Goal: Communication & Community: Answer question/provide support

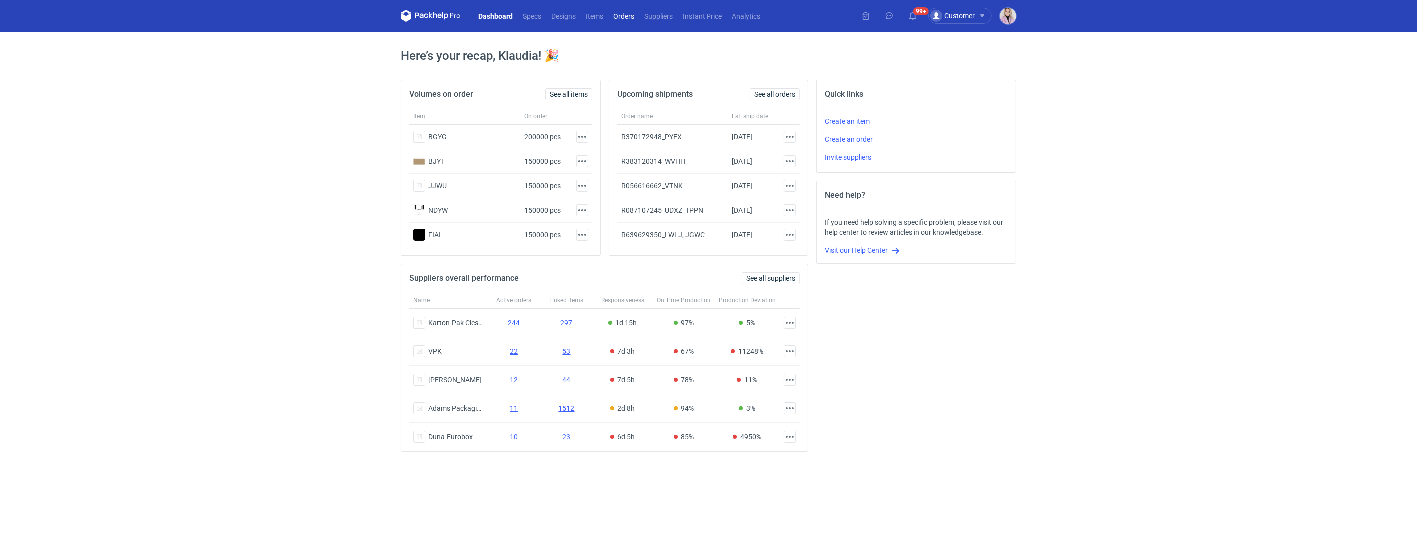
click at [630, 15] on link "Orders" at bounding box center [623, 16] width 31 height 12
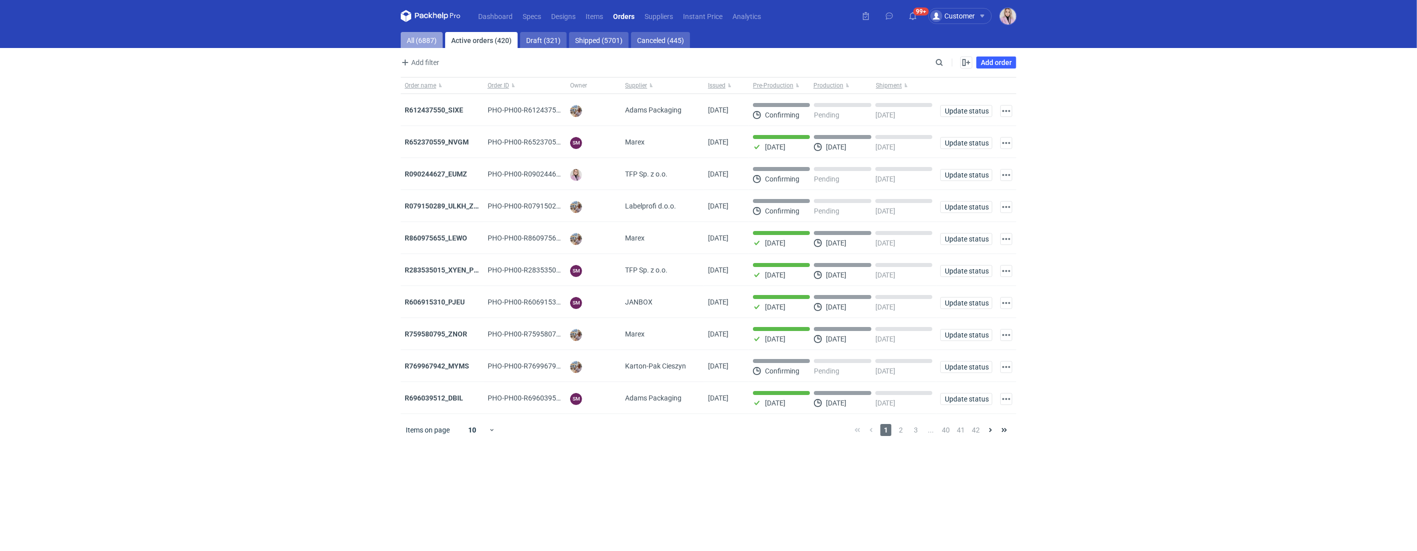
click at [423, 45] on link "All (6887)" at bounding box center [422, 40] width 42 height 16
click at [937, 63] on input "Search" at bounding box center [895, 62] width 99 height 12
paste input "INKA"
type input "INKA"
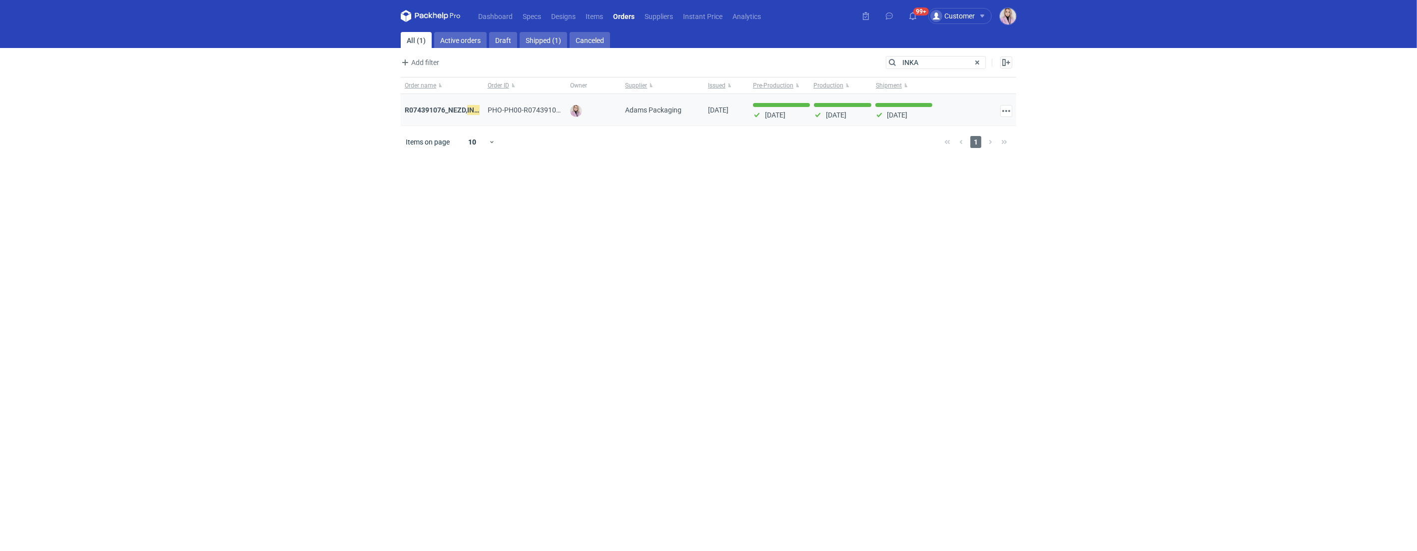
click at [437, 115] on div "R074391076_NEZD, INKA / R403857813_ZORL, YNZL" at bounding box center [442, 110] width 83 height 32
click at [446, 111] on strong "R074391076_NEZD, INKA / R403857813_ZORL, YNZL" at bounding box center [487, 109] width 165 height 11
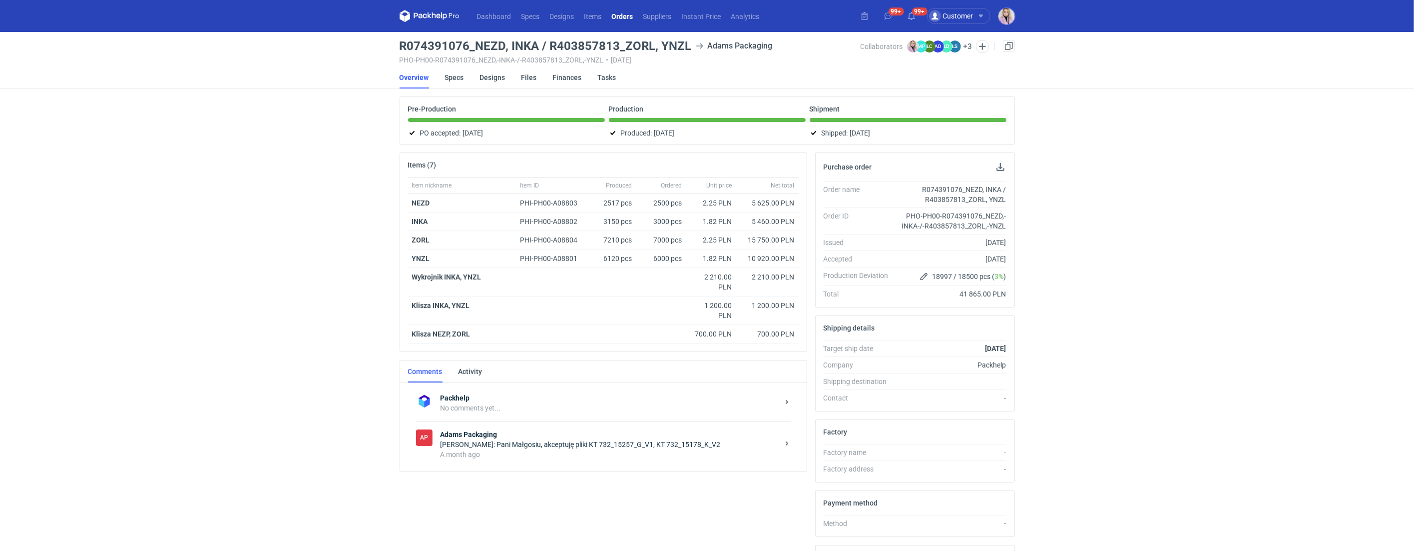
click at [563, 433] on strong "Adams Packaging" at bounding box center [610, 434] width 338 height 10
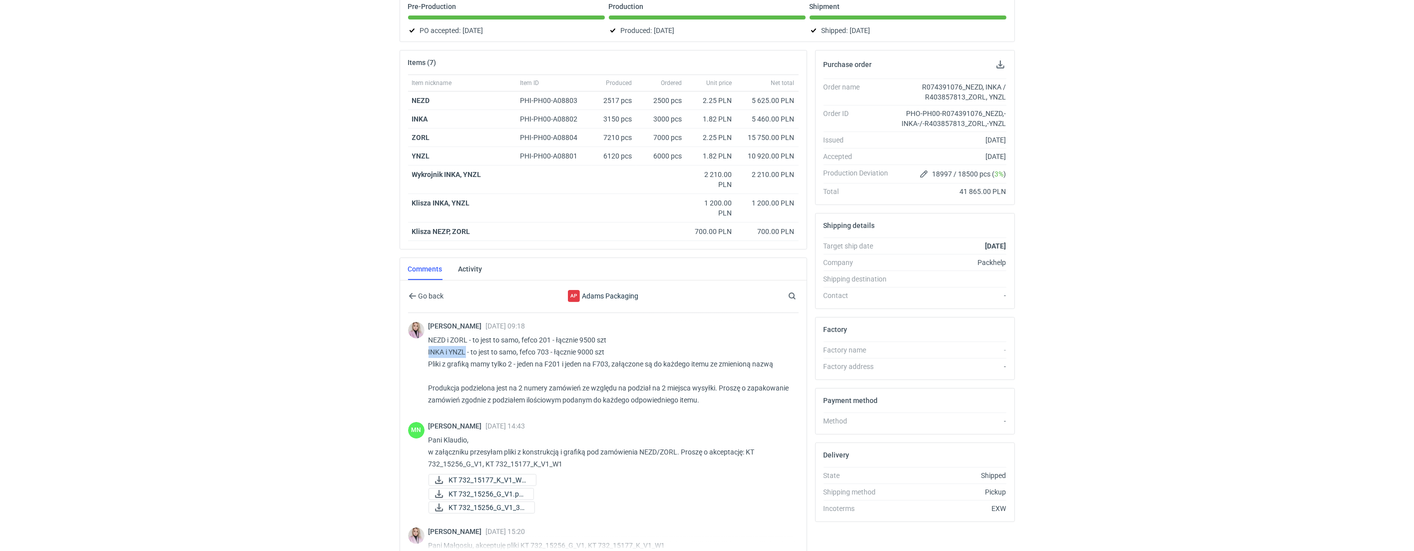
drag, startPoint x: 467, startPoint y: 352, endPoint x: 429, endPoint y: 351, distance: 38.0
click at [428, 351] on div "[PERSON_NAME] [DATE] 09:18 NEZD i ZORL - to jest to samo, fefco 201 - łącznie 9…" at bounding box center [603, 364] width 391 height 103
copy p "INKA i YNZL"
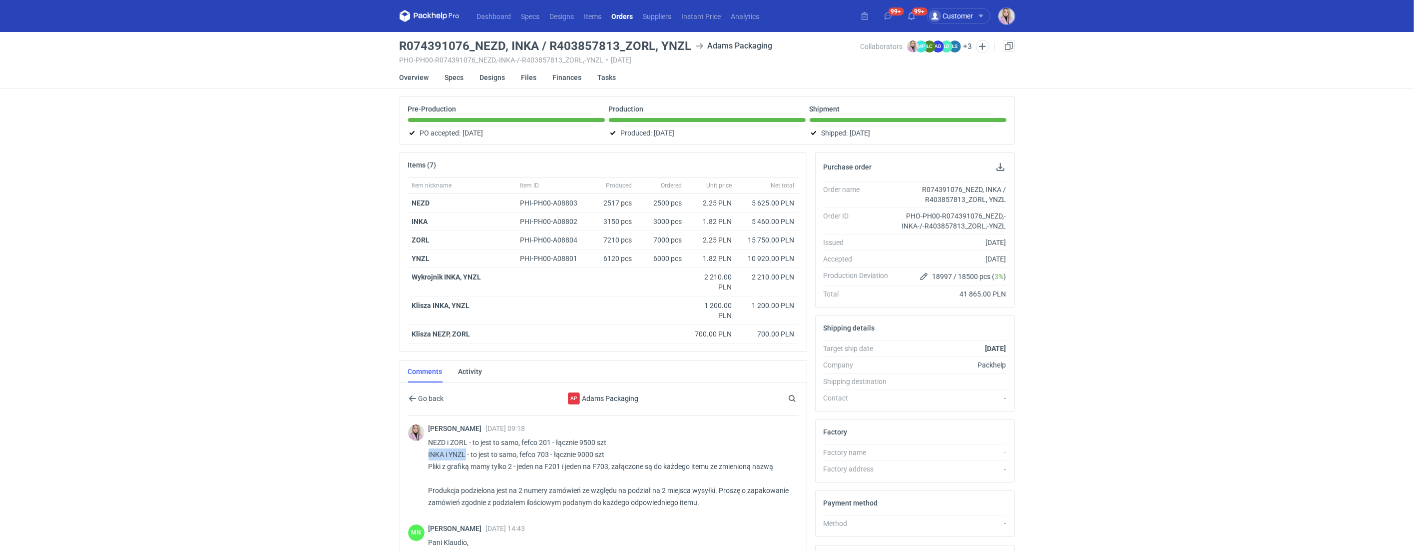
click at [619, 15] on link "Orders" at bounding box center [622, 16] width 31 height 12
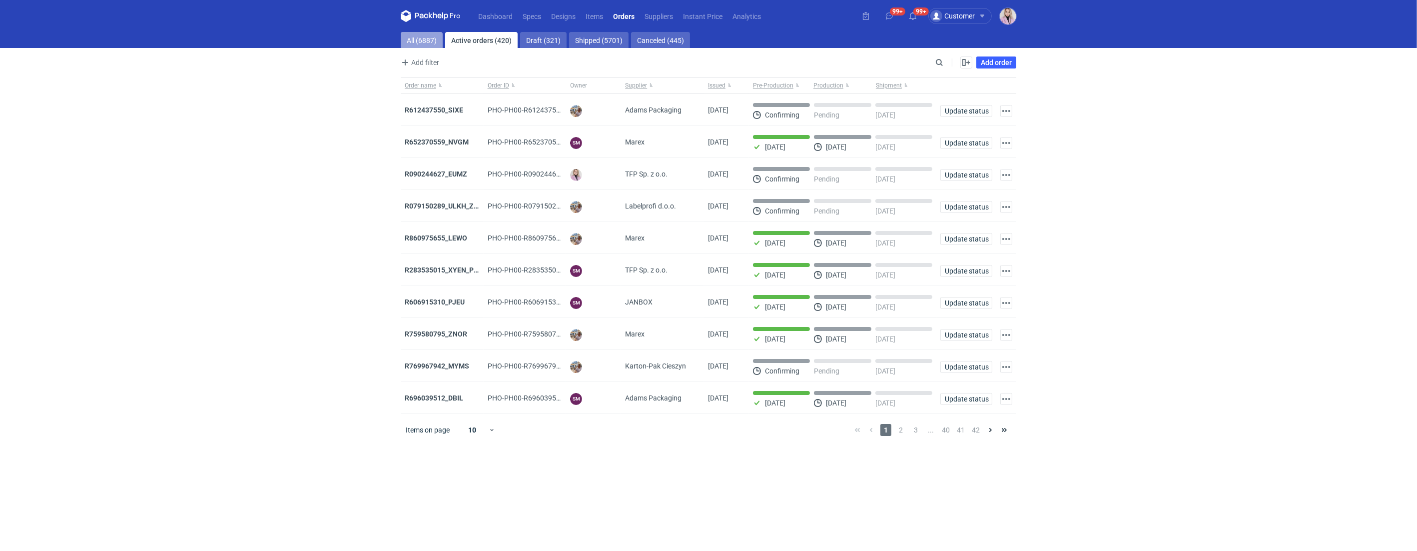
click at [414, 43] on link "All (6887)" at bounding box center [422, 40] width 42 height 16
click at [936, 56] on div at bounding box center [939, 62] width 12 height 12
click at [937, 62] on input "Search" at bounding box center [895, 62] width 99 height 12
paste input "QWNV"
type input "QWNV"
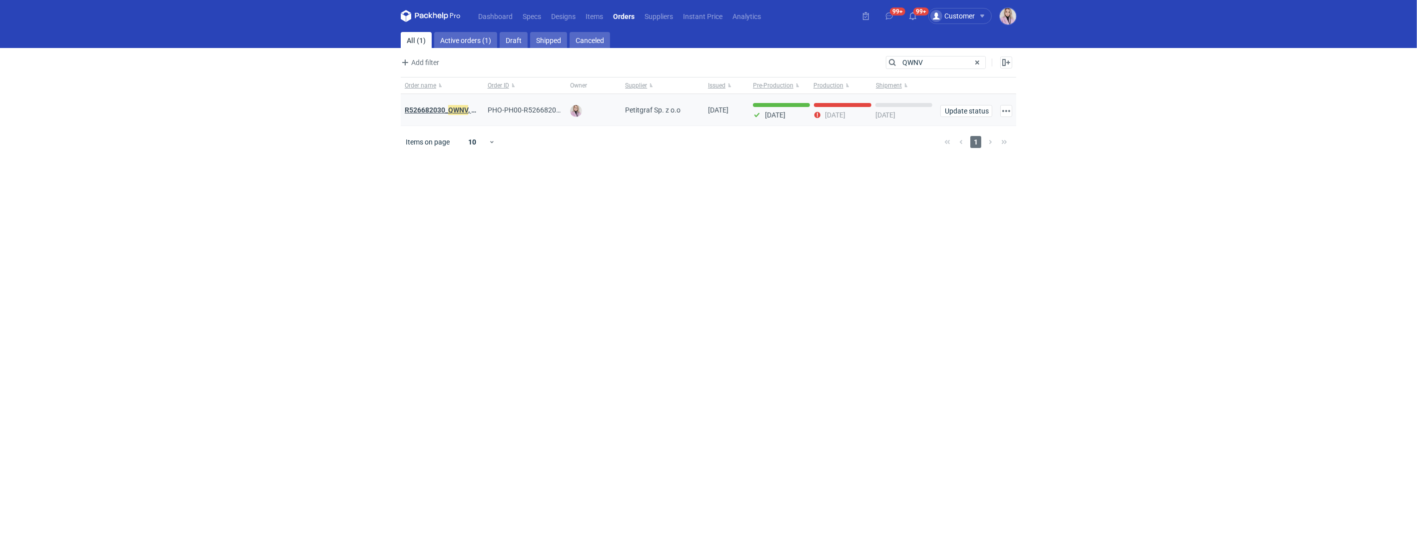
click at [444, 112] on strong "R526682030_ QWNV , XFWR, YNDN, XXTG, GBZB, CWJH" at bounding box center [491, 109] width 173 height 11
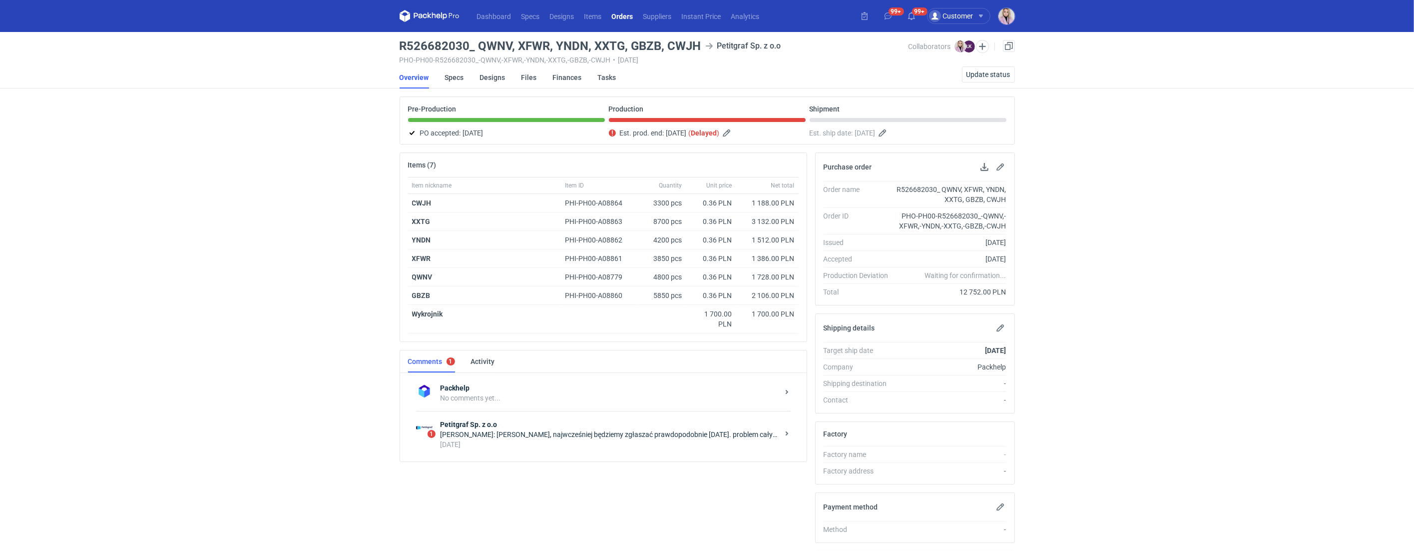
click at [554, 438] on div "[PERSON_NAME]: [PERSON_NAME], najwcześniej będziemy zgłaszać prawdopodobnie [DA…" at bounding box center [610, 434] width 338 height 10
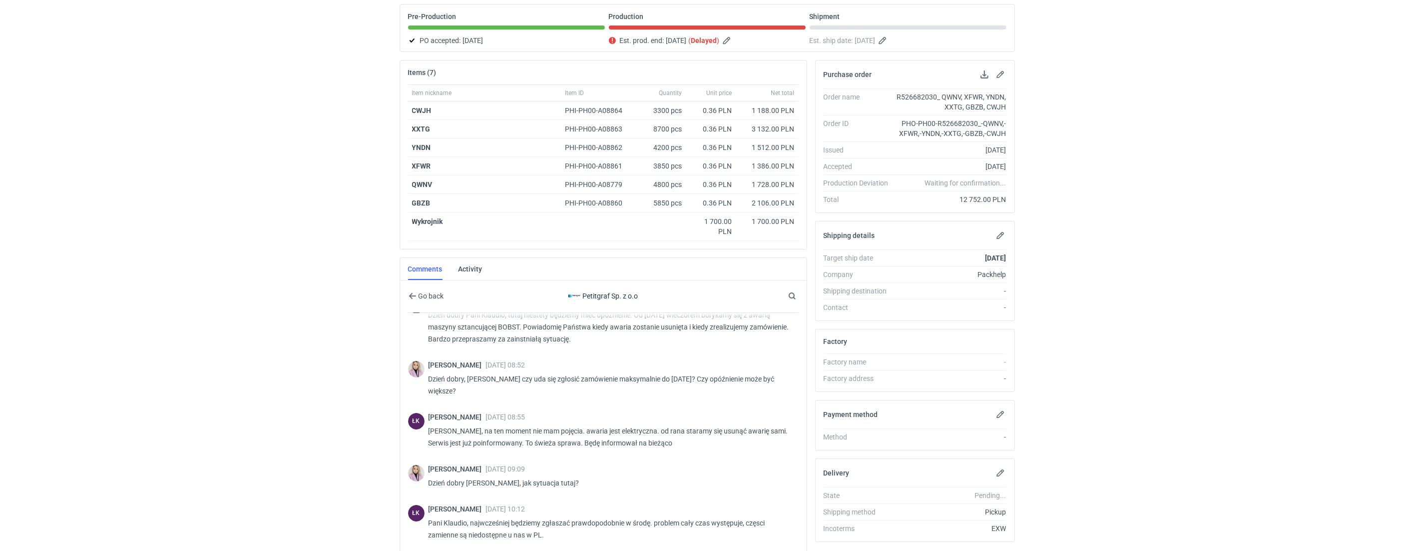
scroll to position [190, 0]
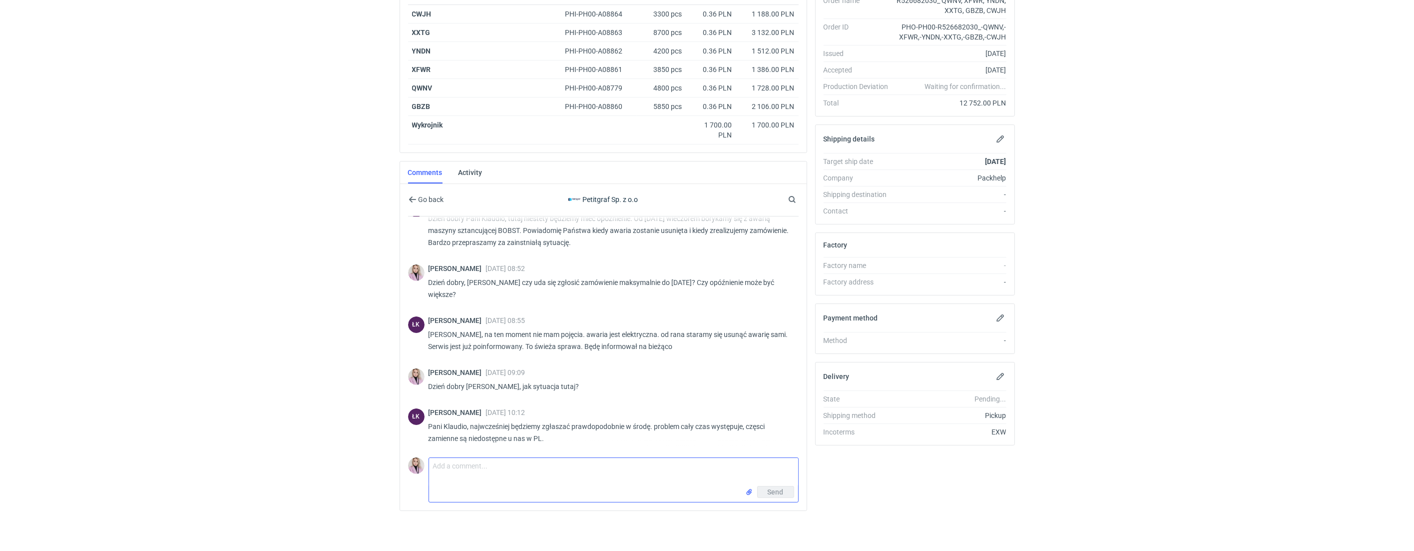
click at [492, 480] on textarea "Comment message" at bounding box center [613, 472] width 369 height 28
type textarea "Dzień dobry [PERSON_NAME], jak sytuacja? Czy coś tutaj ruszyło i jest szansa że…"
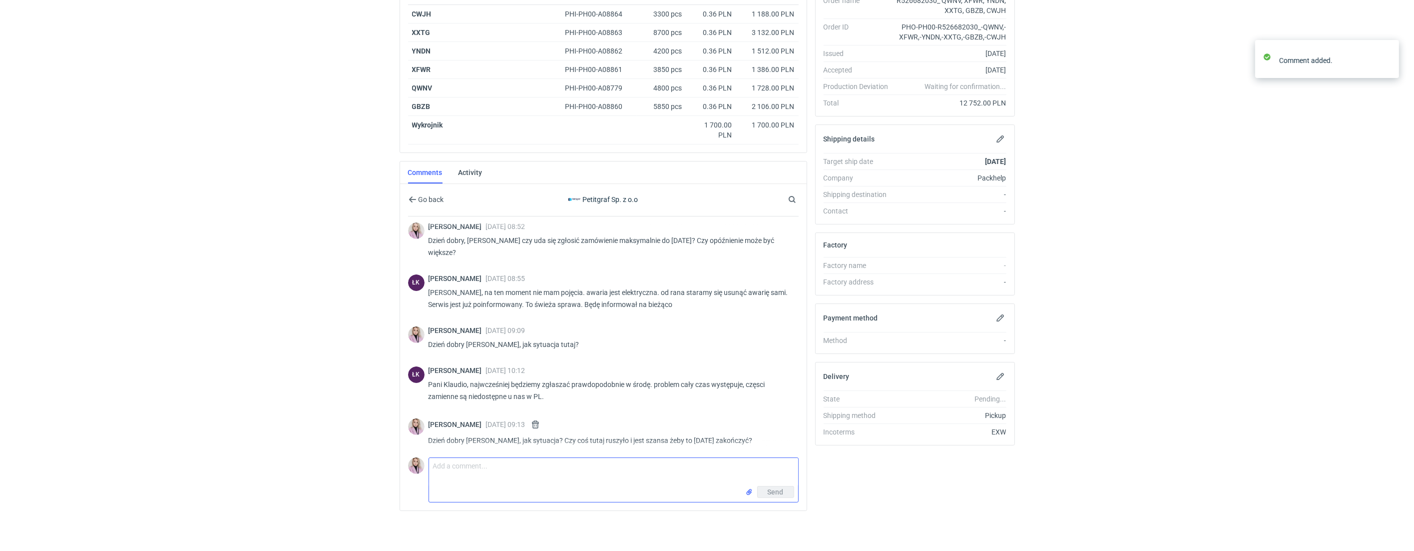
scroll to position [243, 0]
